Goal: Check status: Check status

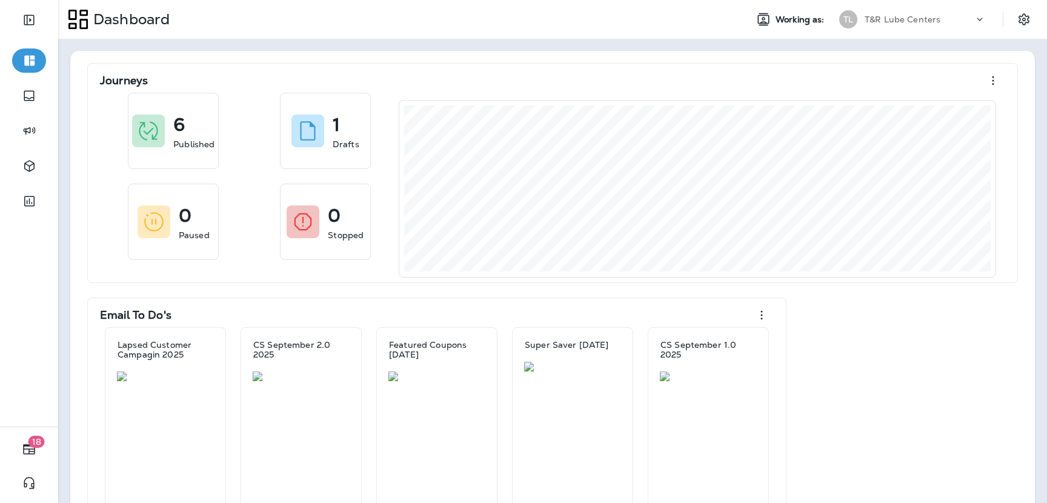
click at [905, 21] on p "T&R Lube Centers" at bounding box center [903, 20] width 76 height 10
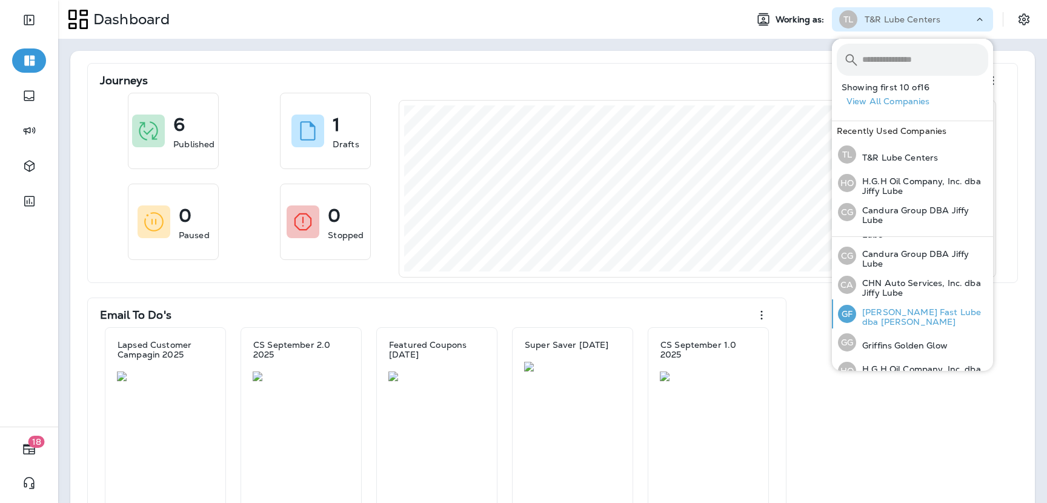
scroll to position [120, 0]
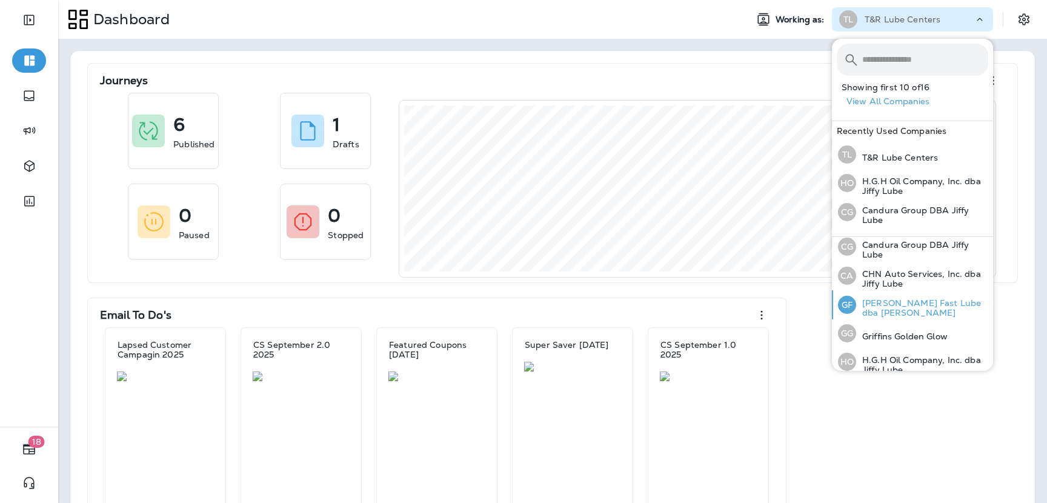
click at [889, 305] on p "[PERSON_NAME] Fast Lube dba [PERSON_NAME]" at bounding box center [922, 307] width 132 height 19
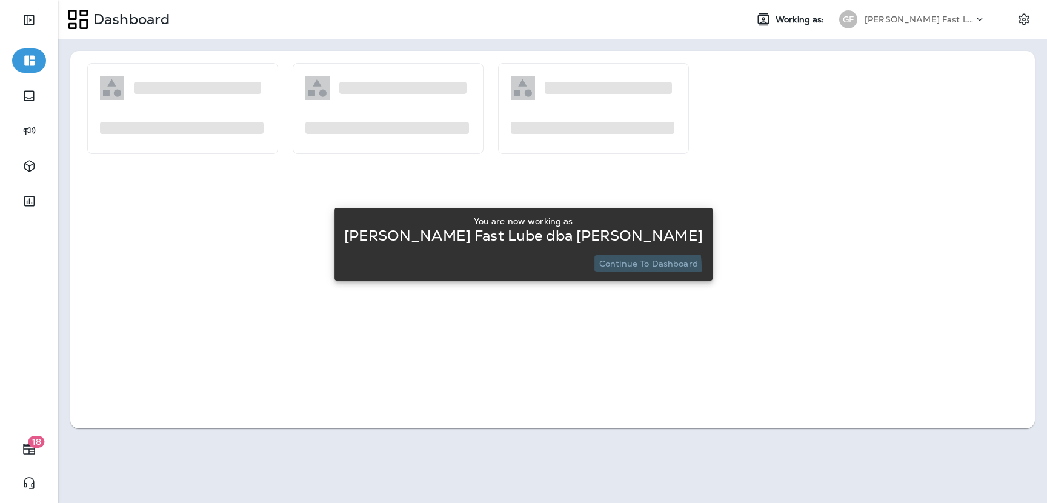
click at [599, 268] on p "Continue to Dashboard" at bounding box center [648, 264] width 99 height 10
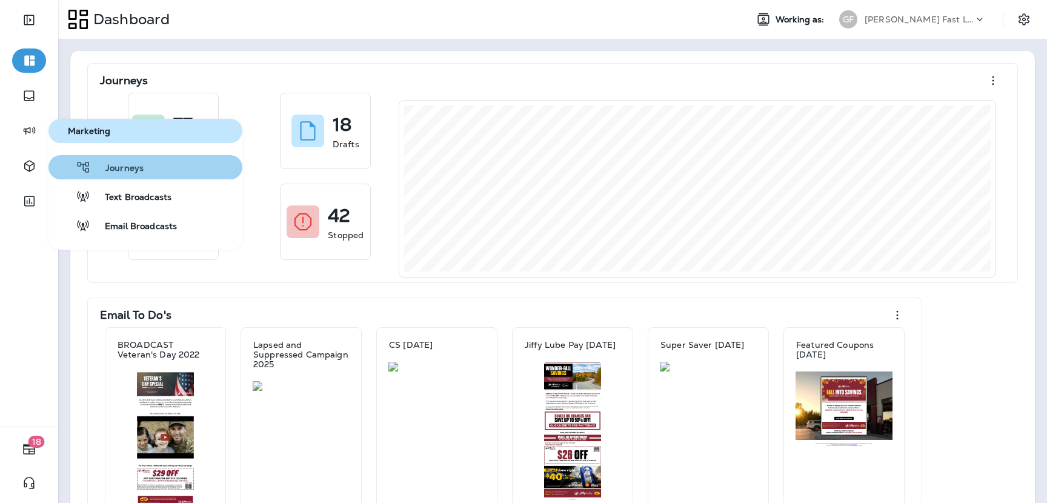
click at [156, 175] on button "Journeys" at bounding box center [145, 167] width 194 height 24
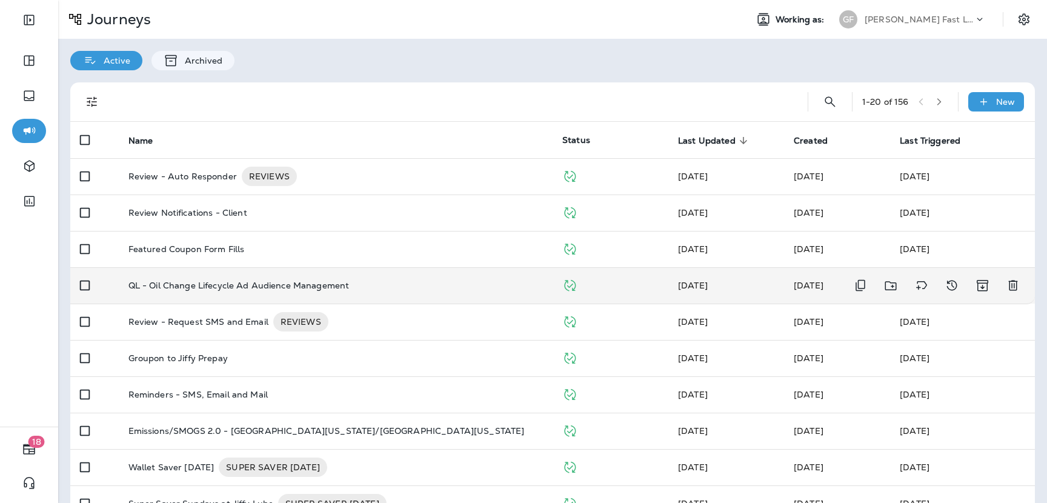
scroll to position [20, 0]
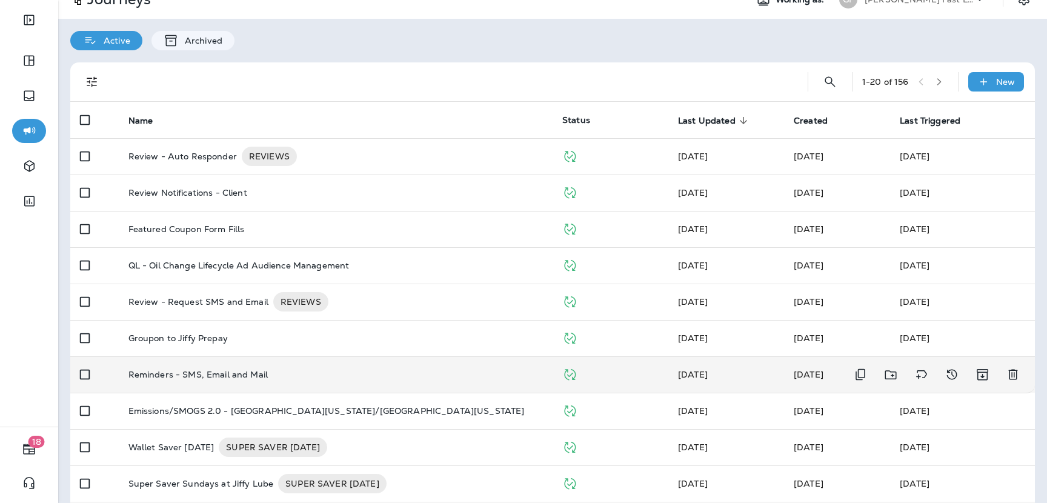
click at [236, 381] on td "Reminders - SMS, Email and Mail" at bounding box center [336, 374] width 434 height 36
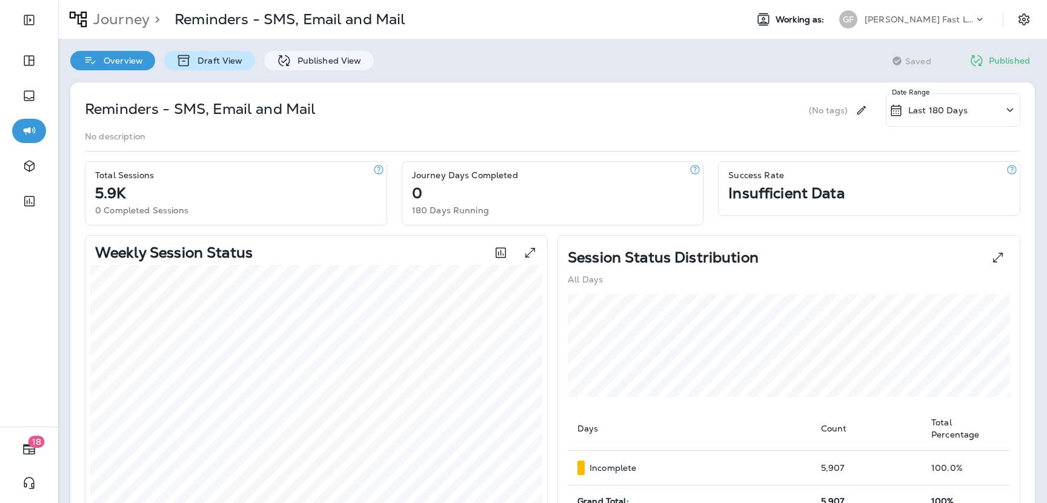
click at [235, 66] on div "Draft View" at bounding box center [209, 60] width 90 height 19
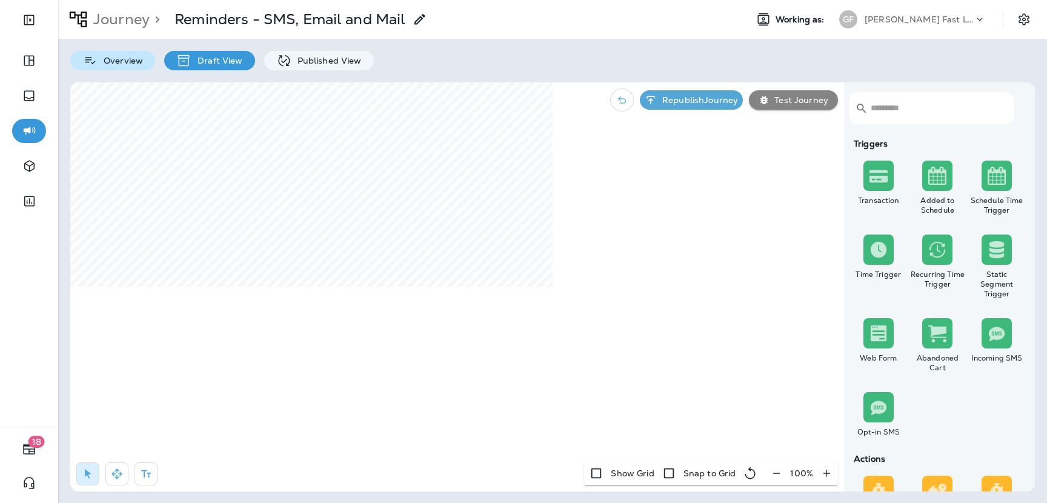
click at [138, 62] on p "Overview" at bounding box center [120, 61] width 45 height 10
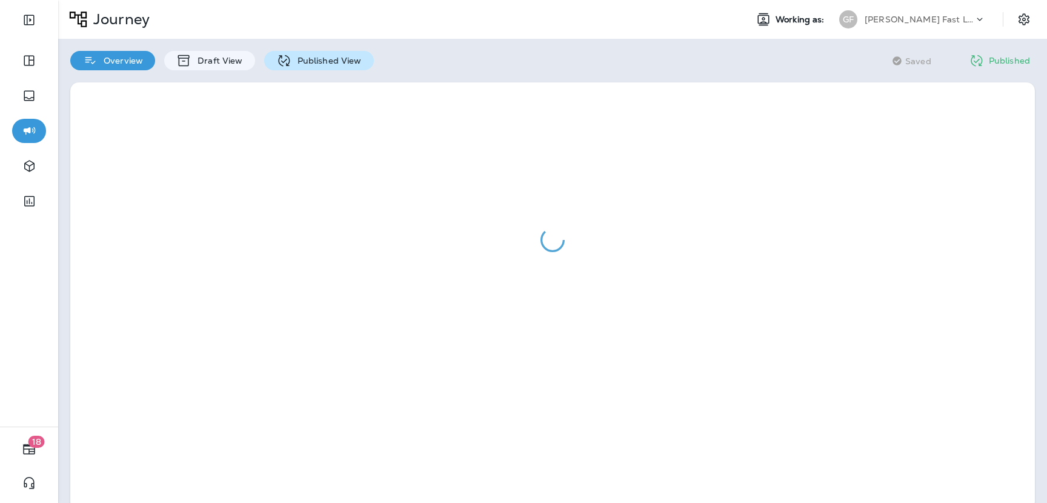
click at [293, 61] on p "Published View" at bounding box center [327, 61] width 70 height 10
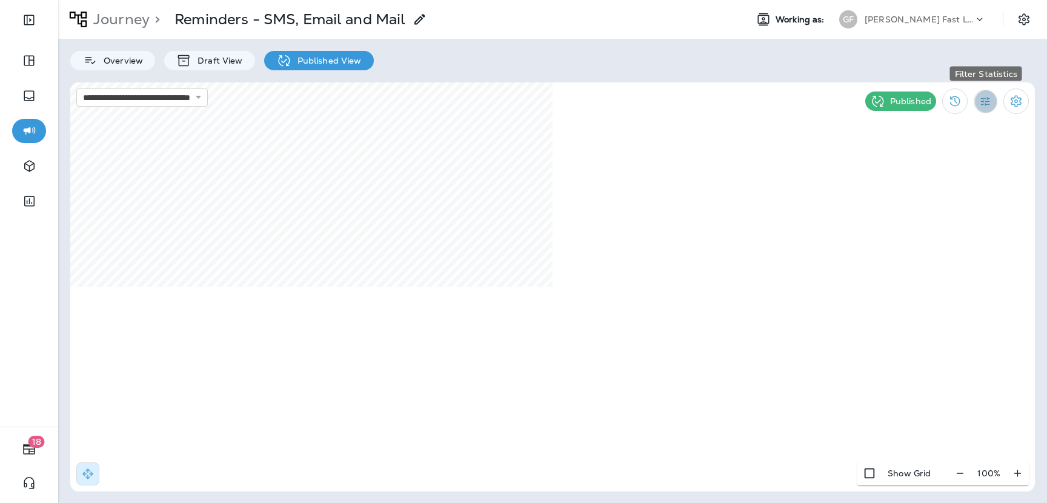
click at [985, 103] on icon "Filter Statistics" at bounding box center [985, 101] width 9 height 9
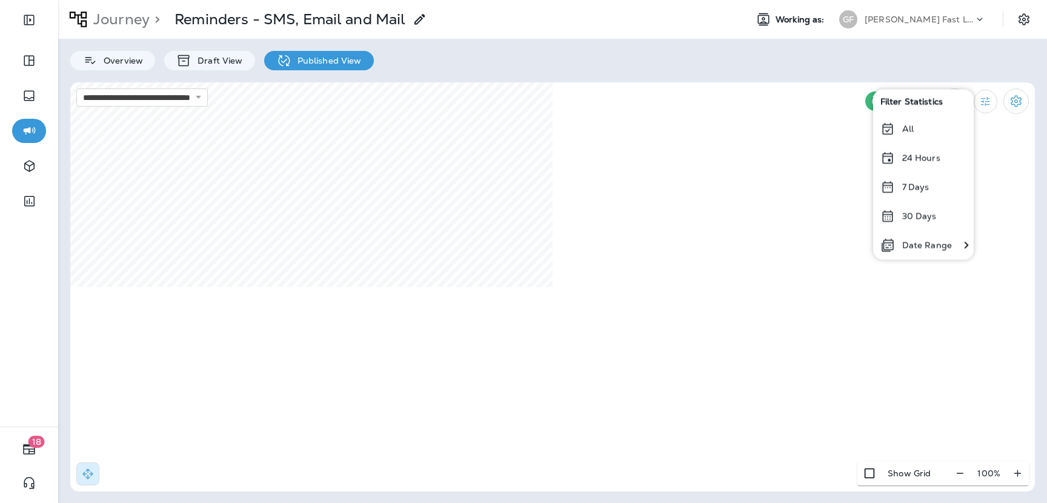
click at [928, 210] on div "30 Days" at bounding box center [923, 215] width 101 height 29
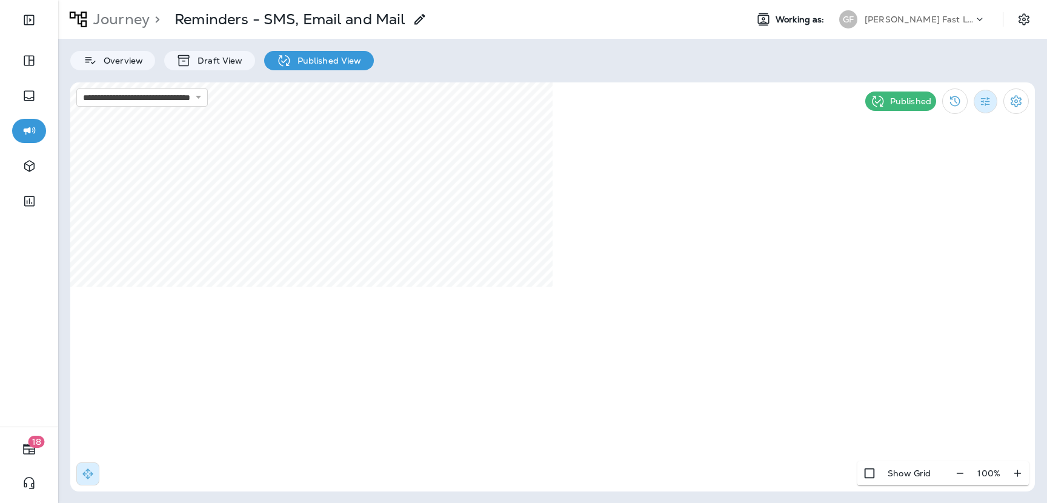
click at [981, 101] on icon "Filter Statistics" at bounding box center [985, 101] width 13 height 13
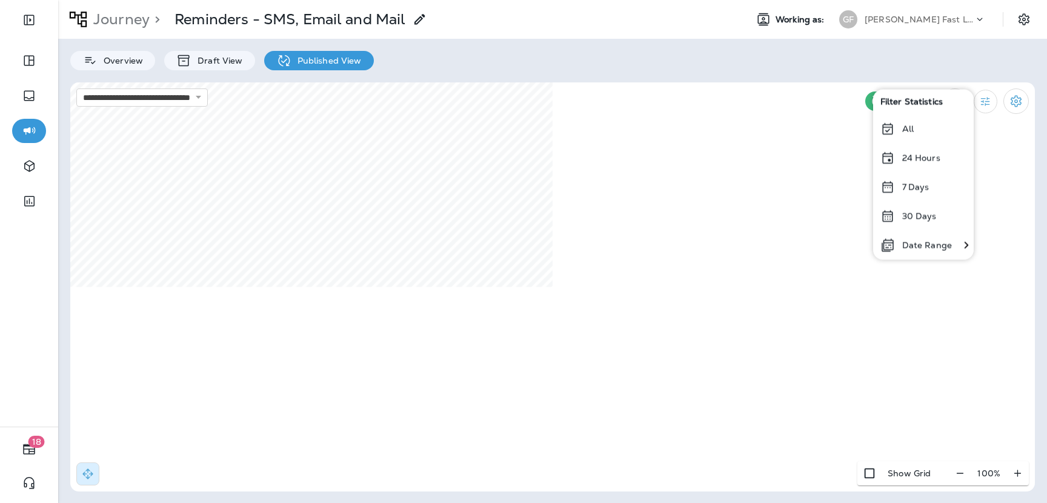
click at [912, 217] on p "30 Days" at bounding box center [919, 216] width 35 height 10
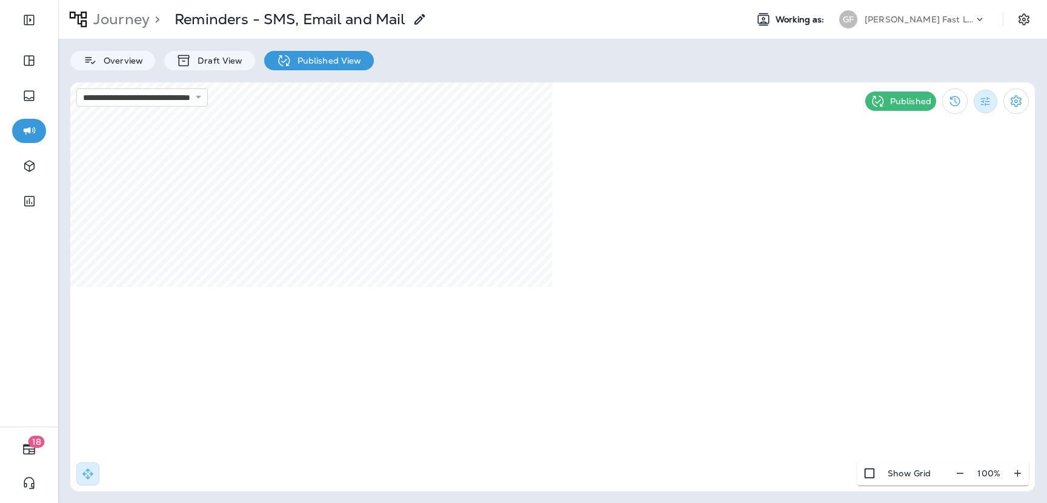
click at [990, 104] on icon "Filter Statistics" at bounding box center [985, 101] width 13 height 13
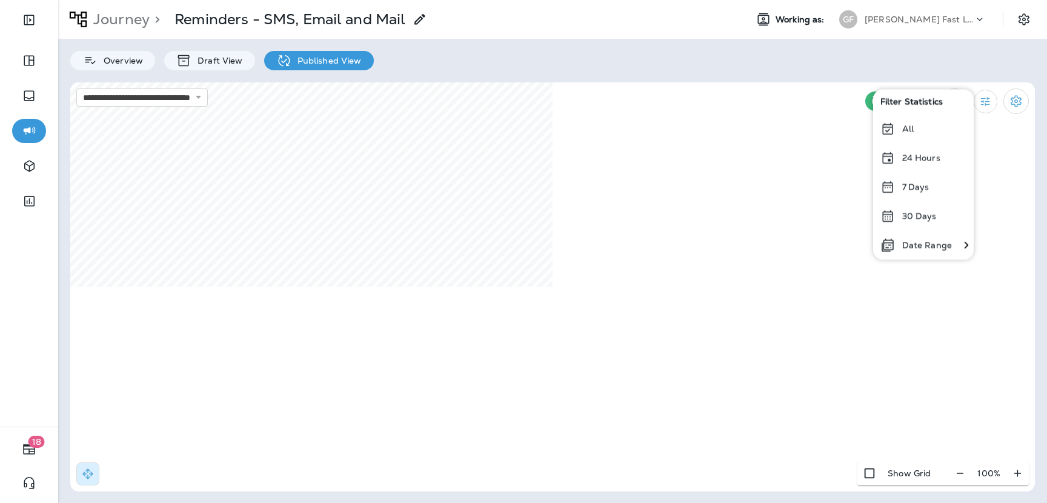
click at [887, 218] on icon at bounding box center [888, 215] width 15 height 15
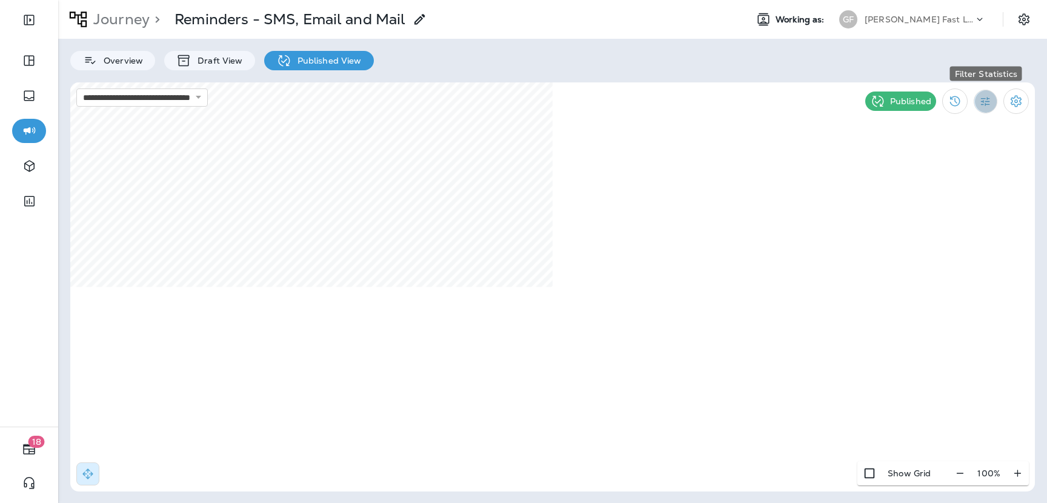
click at [978, 99] on button "Filter Statistics" at bounding box center [986, 102] width 24 height 24
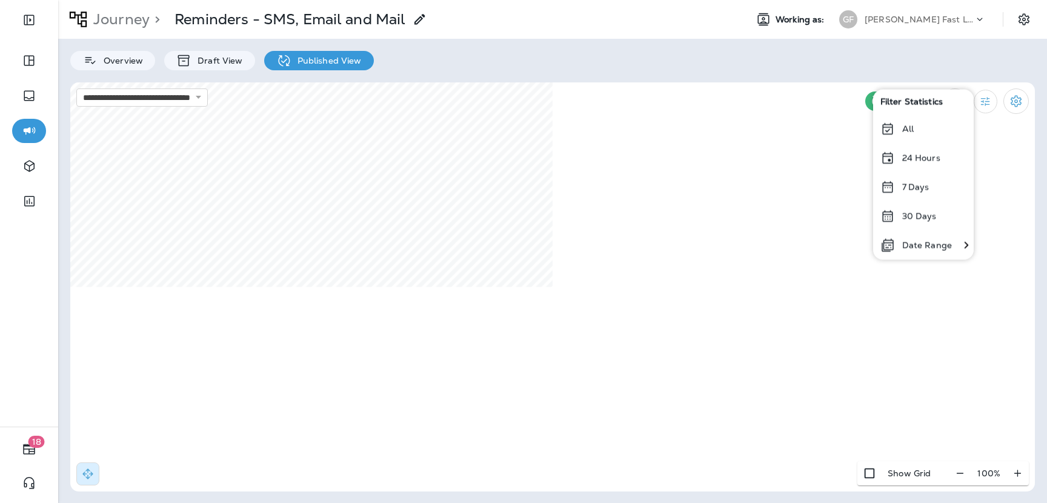
click at [924, 248] on p "Date Range" at bounding box center [927, 245] width 50 height 10
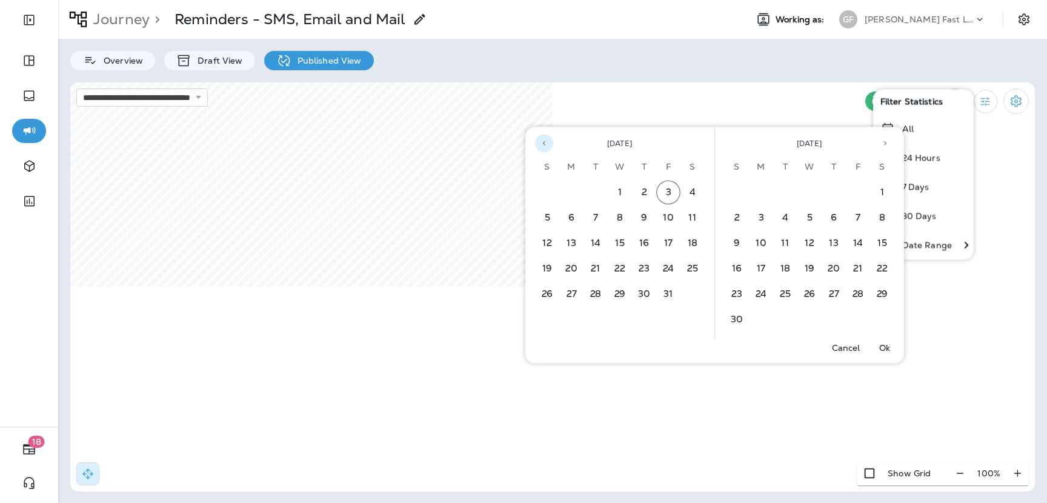
click at [546, 143] on icon "Previous month" at bounding box center [544, 143] width 8 height 8
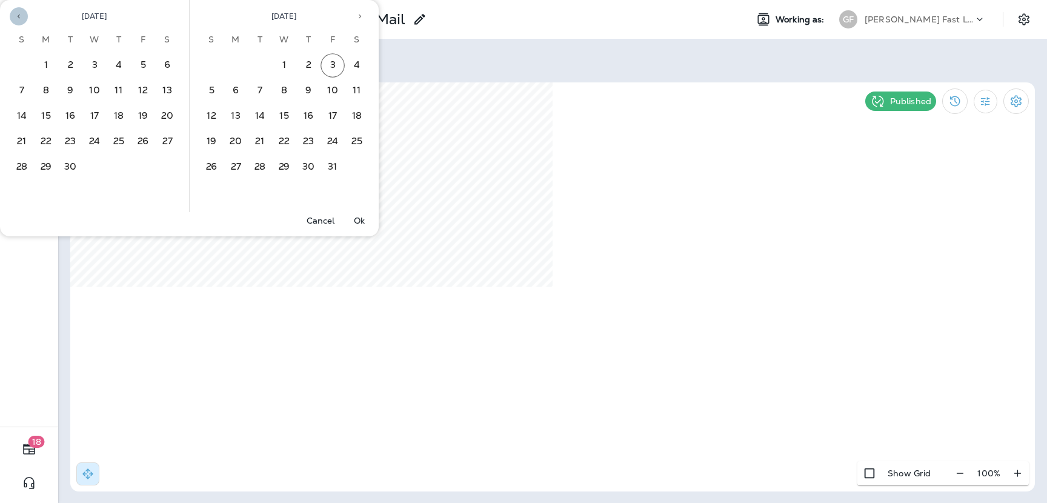
click at [19, 18] on icon "Previous month" at bounding box center [19, 17] width 2 height 4
click at [144, 66] on button "1" at bounding box center [143, 65] width 24 height 24
click at [258, 165] on button "30" at bounding box center [260, 167] width 24 height 24
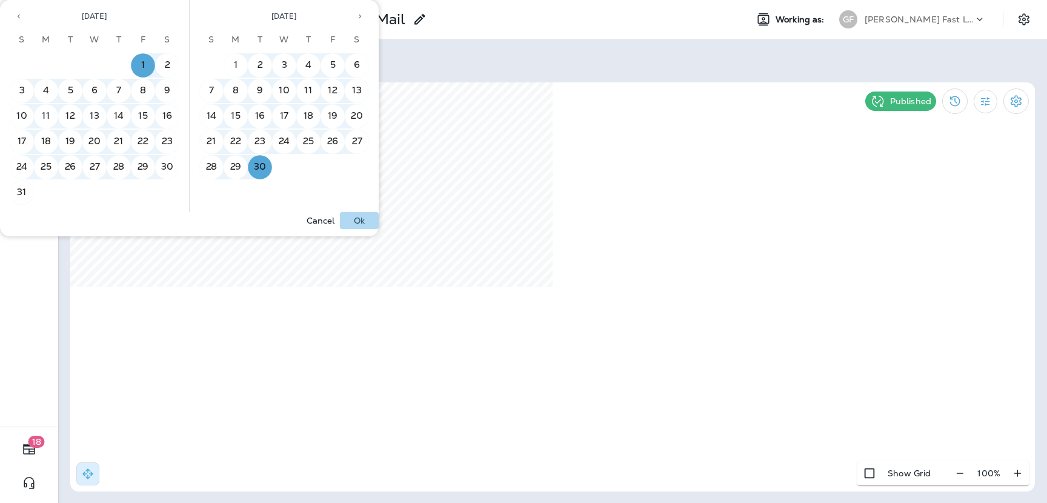
click at [362, 225] on button "Ok" at bounding box center [359, 220] width 39 height 17
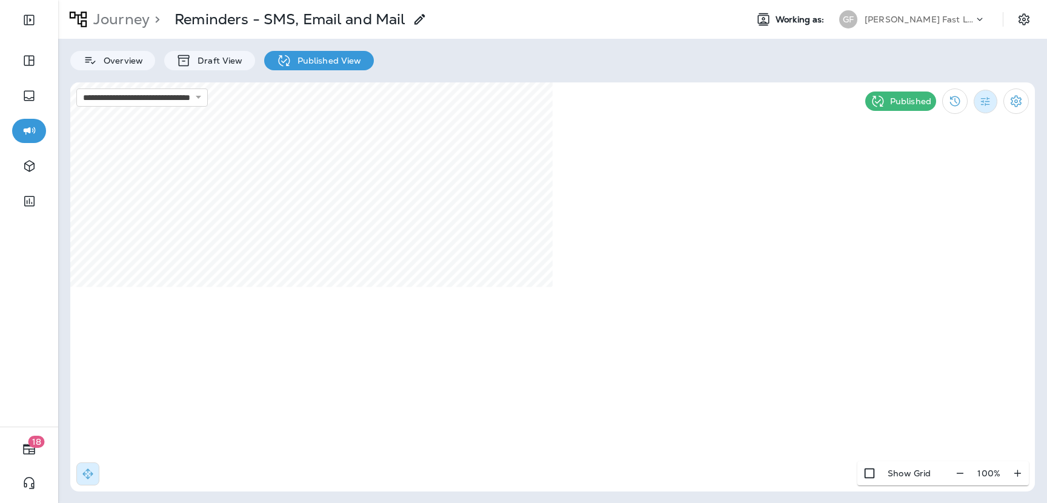
click at [984, 97] on icon "Filter Statistics" at bounding box center [985, 101] width 13 height 13
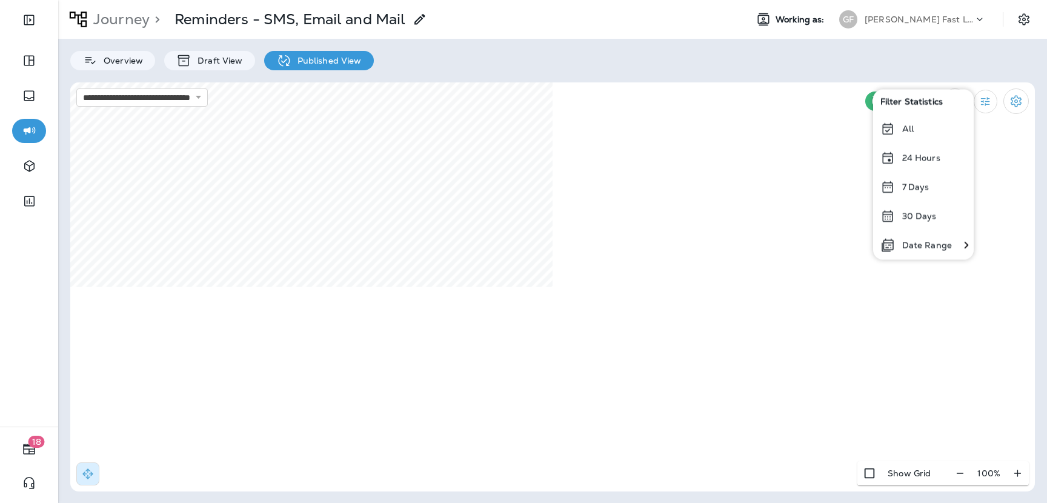
click at [924, 242] on p "Date Range" at bounding box center [927, 245] width 50 height 10
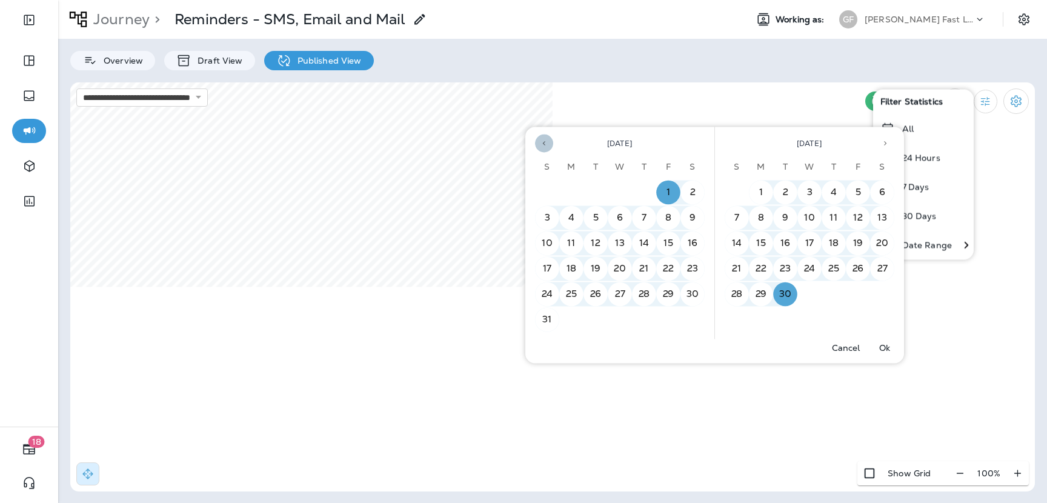
click at [550, 147] on button "Previous month" at bounding box center [544, 144] width 18 height 18
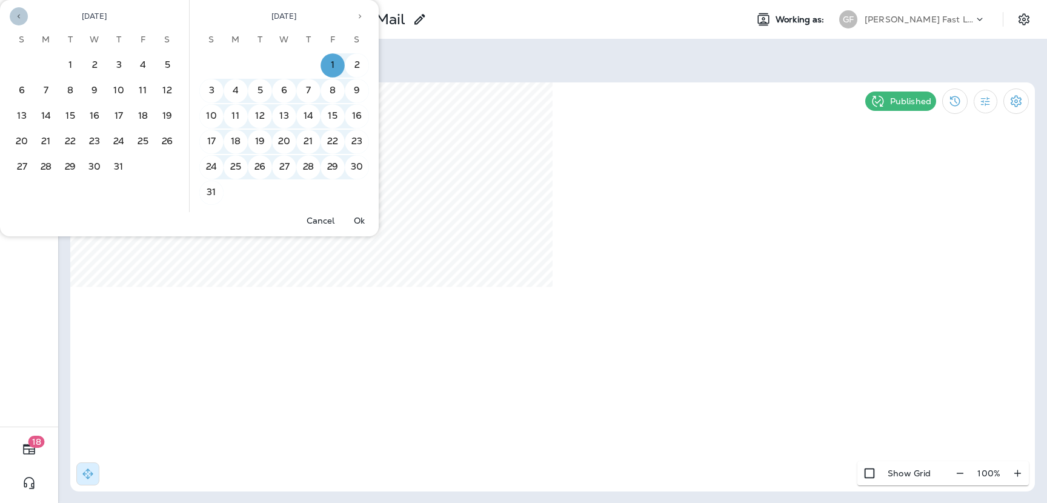
click at [19, 16] on icon "Previous month" at bounding box center [19, 16] width 8 height 8
click at [67, 59] on button "1" at bounding box center [70, 65] width 24 height 24
click at [16, 19] on icon "Previous month" at bounding box center [19, 16] width 8 height 8
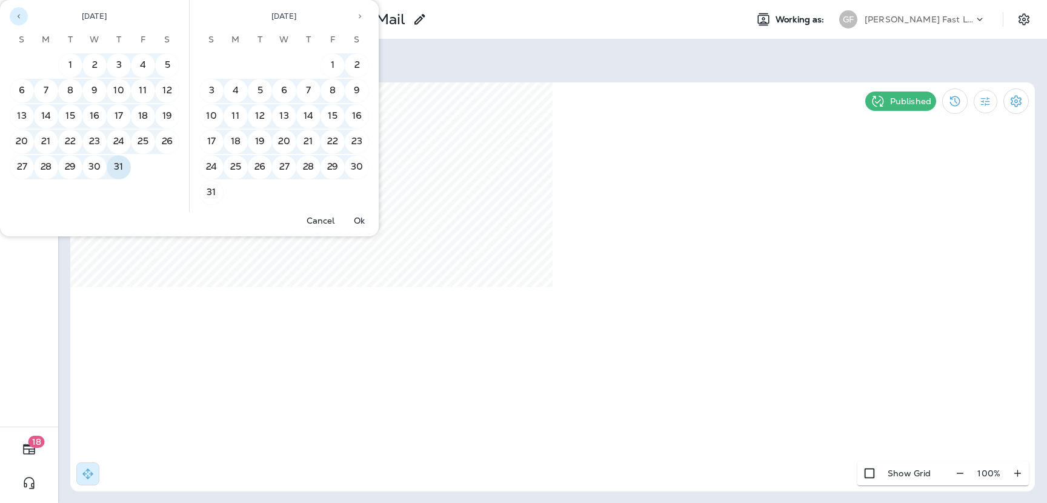
click at [16, 19] on icon "Previous month" at bounding box center [19, 16] width 8 height 8
click at [310, 168] on button "31" at bounding box center [308, 167] width 24 height 24
click at [361, 222] on p "Ok" at bounding box center [359, 221] width 11 height 10
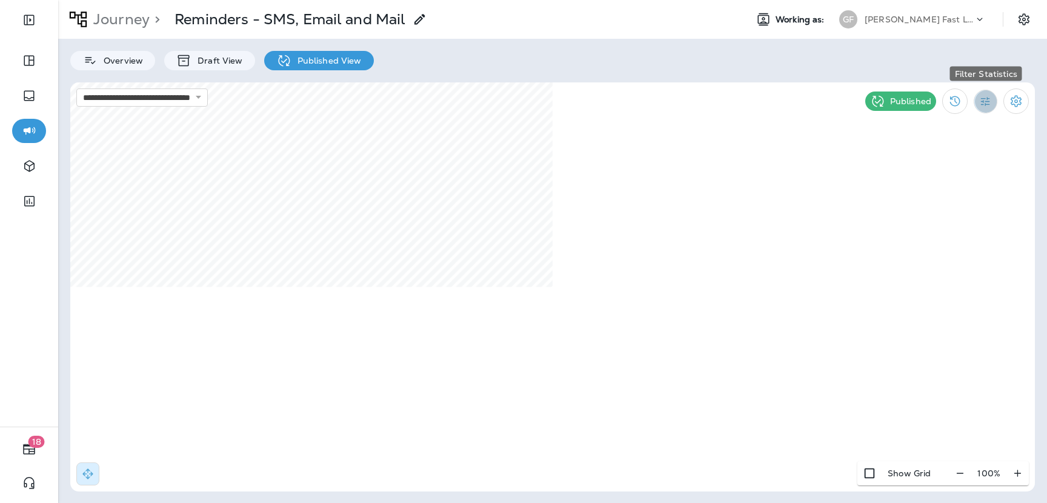
click at [988, 100] on icon "Filter Statistics" at bounding box center [985, 101] width 13 height 13
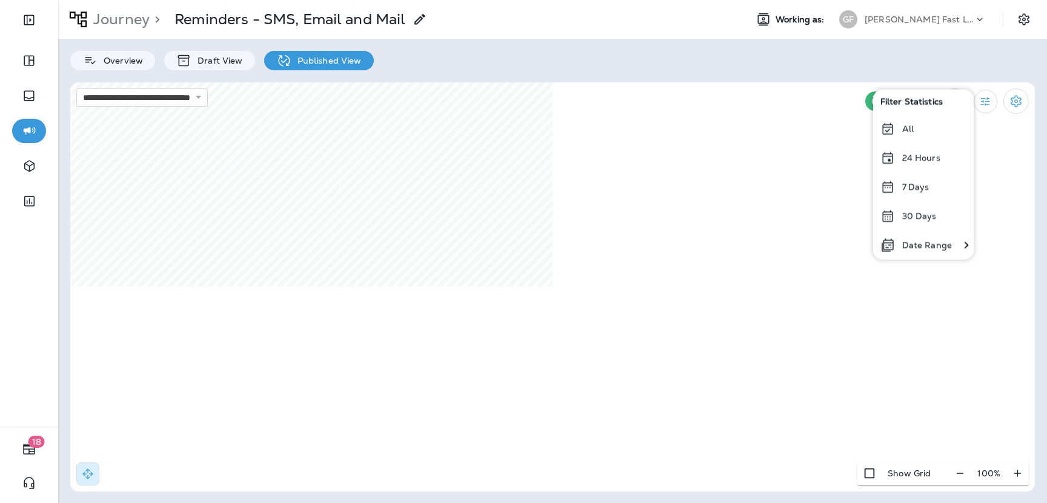
click at [926, 241] on p "Date Range" at bounding box center [927, 245] width 50 height 10
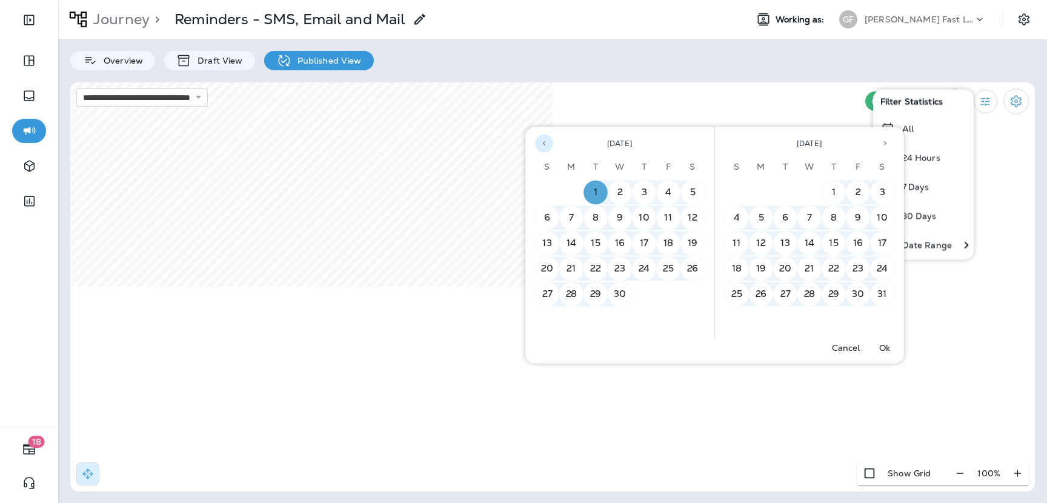
click at [547, 145] on icon "Previous month" at bounding box center [544, 143] width 8 height 8
